Goal: Use online tool/utility: Utilize a website feature to perform a specific function

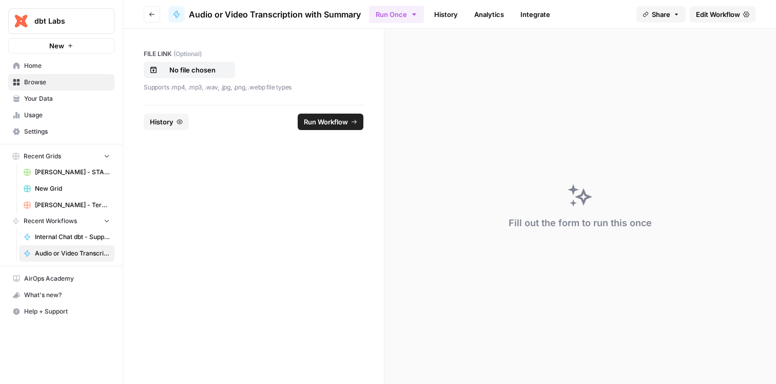
click at [212, 238] on form "FILE LINK (Optional) No file chosen Supports .mp4, .mp3, .wav, .jpg, .png, .web…" at bounding box center [253, 206] width 261 height 355
click at [184, 72] on p "No file chosen" at bounding box center [193, 70] width 66 height 10
click at [328, 112] on footer "Reset History Run Workflow" at bounding box center [254, 121] width 220 height 33
click at [323, 125] on span "Run Workflow" at bounding box center [326, 122] width 44 height 10
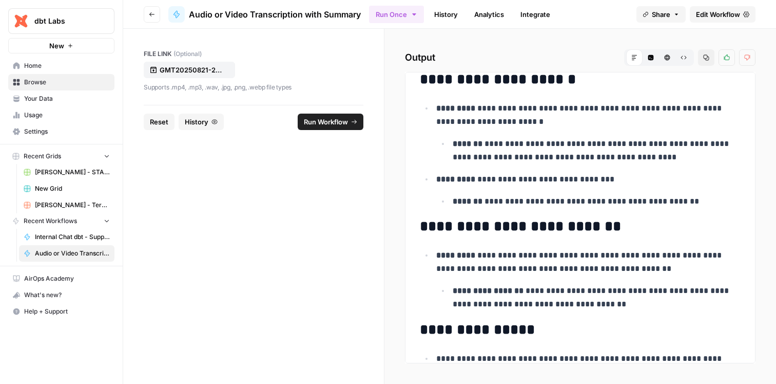
scroll to position [992, 0]
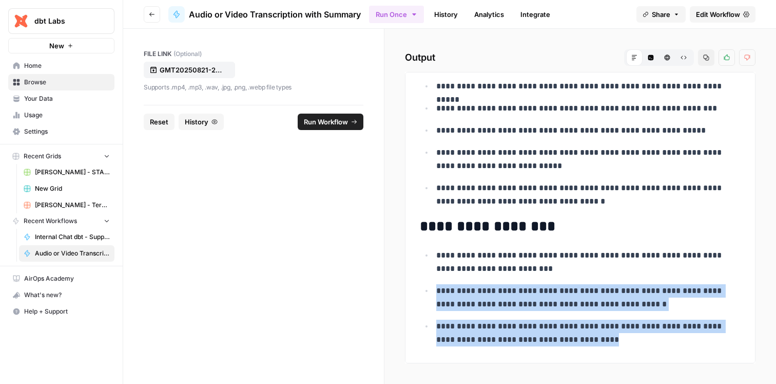
drag, startPoint x: 620, startPoint y: 339, endPoint x: 520, endPoint y: 263, distance: 125.7
click at [520, 263] on ul "**********" at bounding box center [580, 297] width 321 height 98
click at [708, 57] on icon "button" at bounding box center [706, 57] width 6 height 6
